Goal: Navigation & Orientation: Find specific page/section

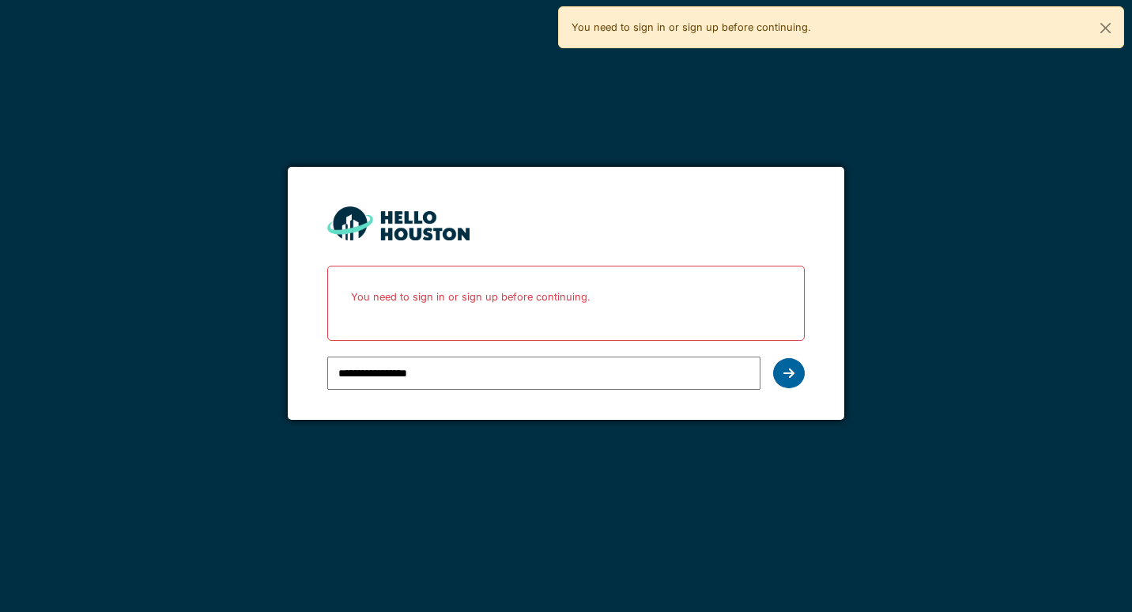
click at [788, 379] on icon at bounding box center [788, 373] width 11 height 13
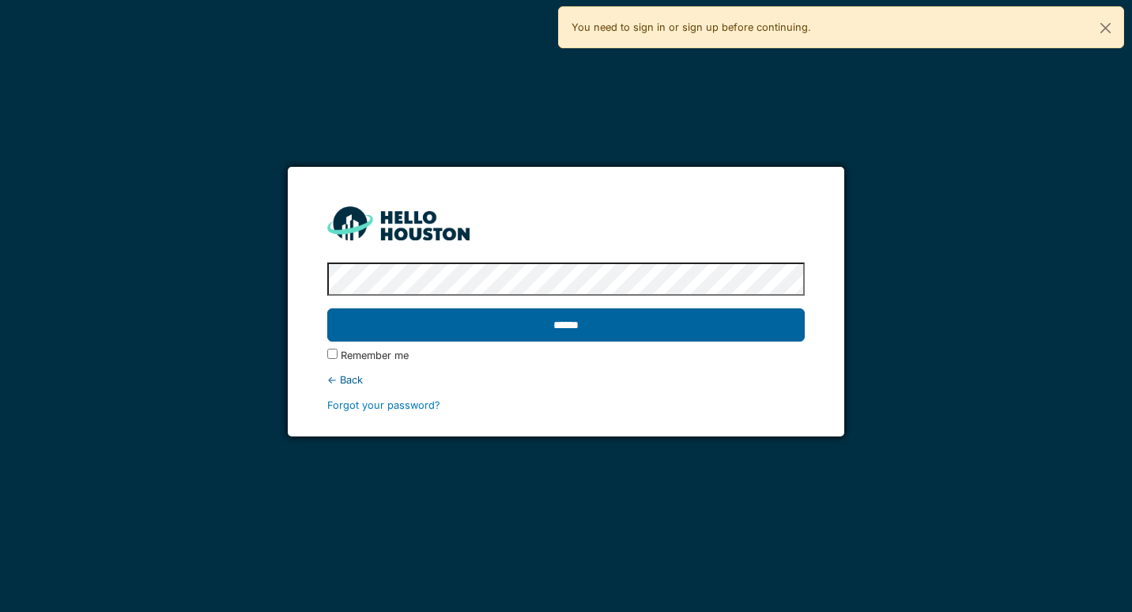
click at [629, 324] on input "******" at bounding box center [565, 324] width 477 height 33
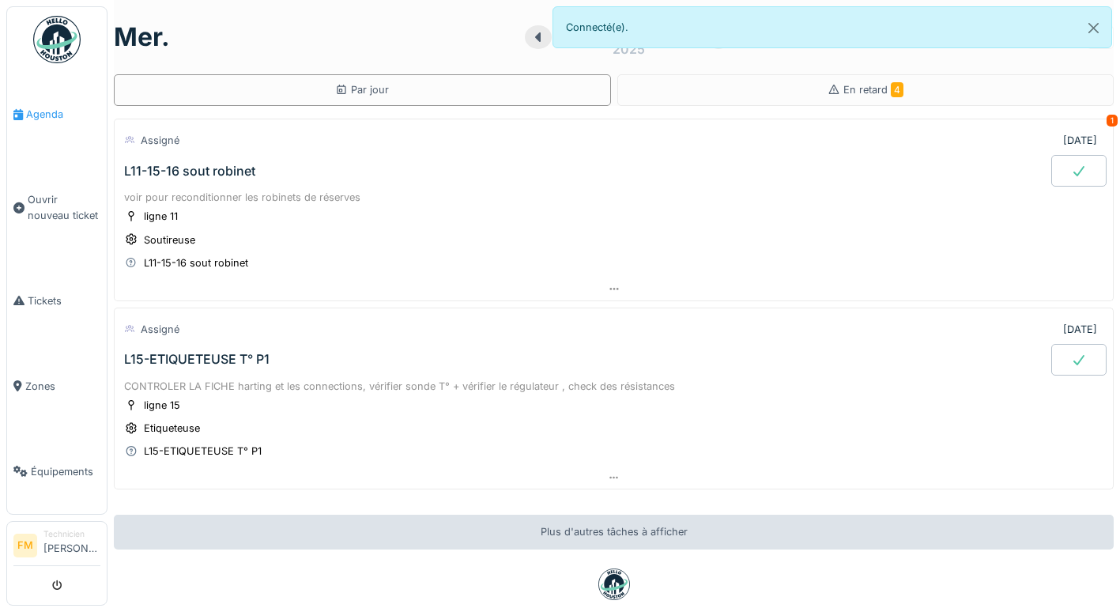
click at [38, 114] on span "Agenda" at bounding box center [63, 114] width 74 height 15
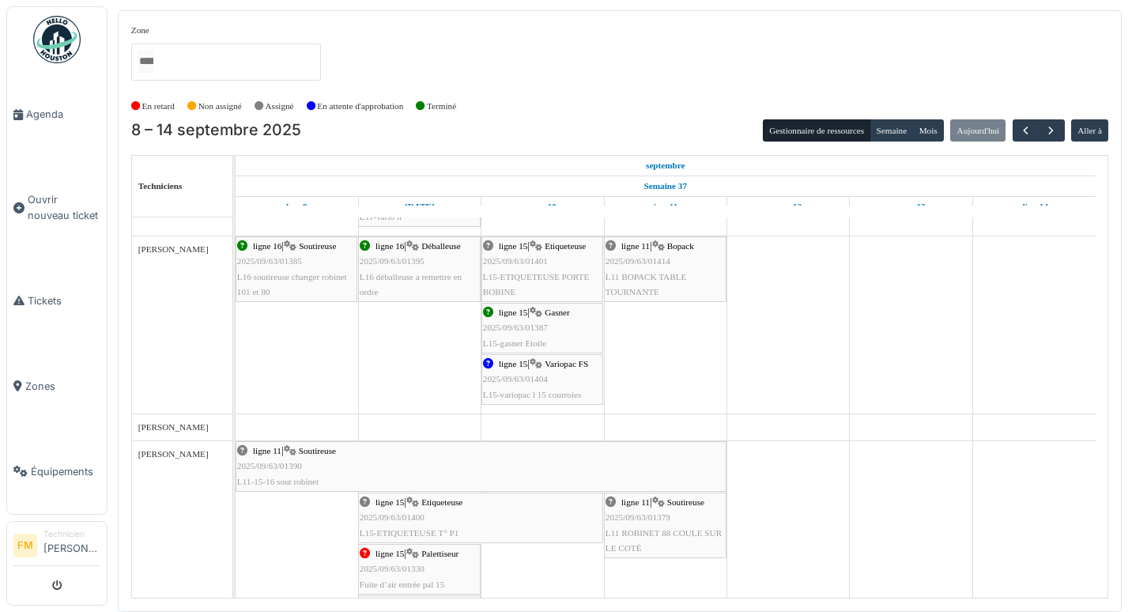
scroll to position [316, 0]
